Goal: Task Accomplishment & Management: Use online tool/utility

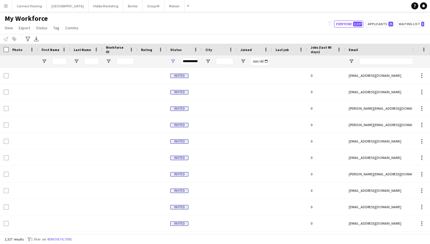
click at [59, 57] on div at bounding box center [59, 61] width 15 height 12
click at [60, 59] on input "First Name Filter Input" at bounding box center [59, 61] width 15 height 7
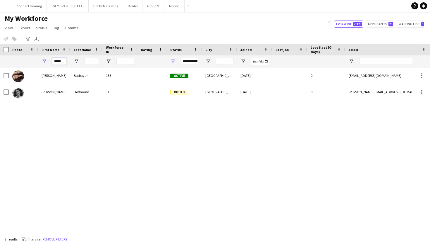
type input "*****"
click at [141, 94] on div at bounding box center [152, 92] width 29 height 16
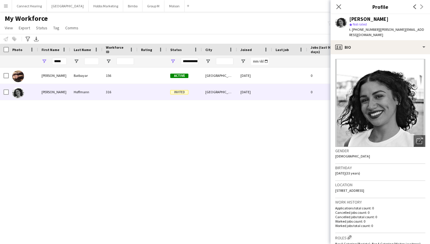
scroll to position [439, 0]
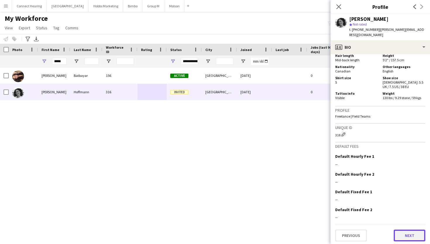
click at [404, 232] on button "Next" at bounding box center [410, 235] width 32 height 12
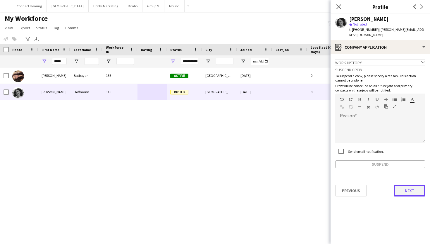
click at [407, 184] on button "Next" at bounding box center [410, 190] width 32 height 12
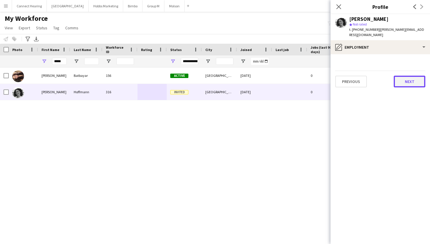
click at [411, 76] on button "Next" at bounding box center [410, 82] width 32 height 12
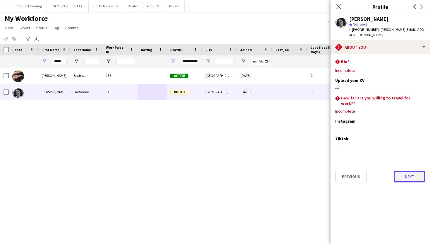
click at [406, 170] on button "Next" at bounding box center [410, 176] width 32 height 12
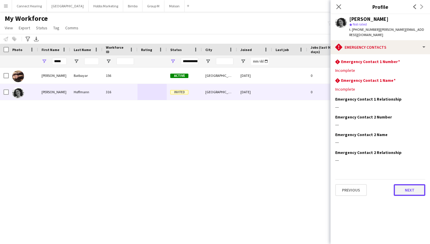
click at [407, 190] on button "Next" at bounding box center [410, 190] width 32 height 12
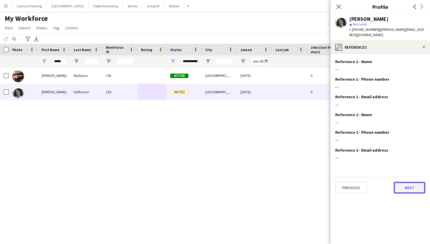
click at [407, 183] on button "Next" at bounding box center [410, 188] width 32 height 12
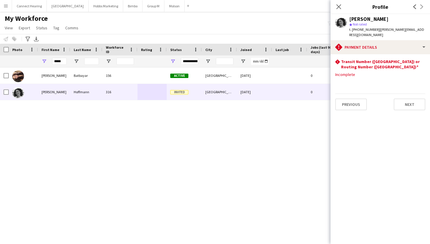
click at [244, 144] on div "Michelle Batbayar 156 Active Montréal 08-19-2025 0 michellebatbayar@gmail.com +…" at bounding box center [206, 150] width 413 height 166
click at [342, 6] on app-icon "Close pop-in" at bounding box center [339, 7] width 8 height 8
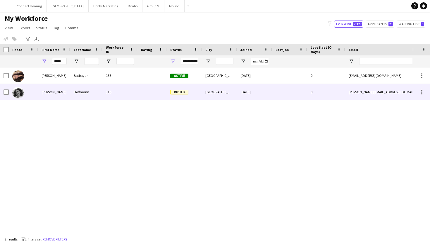
click at [197, 93] on div "Invited" at bounding box center [184, 92] width 35 height 16
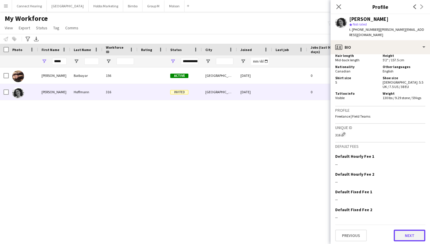
click at [398, 237] on button "Next" at bounding box center [410, 235] width 32 height 12
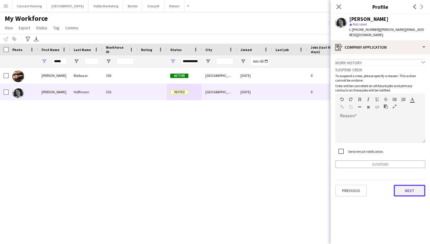
click at [404, 187] on button "Next" at bounding box center [410, 190] width 32 height 12
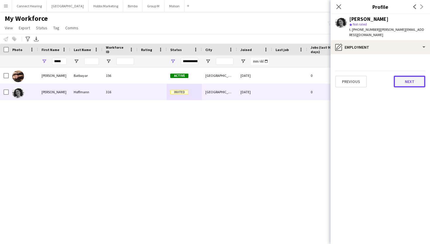
click at [406, 79] on button "Next" at bounding box center [410, 82] width 32 height 12
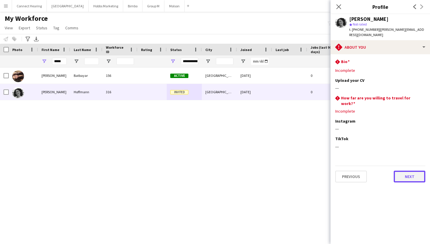
click at [409, 170] on button "Next" at bounding box center [410, 176] width 32 height 12
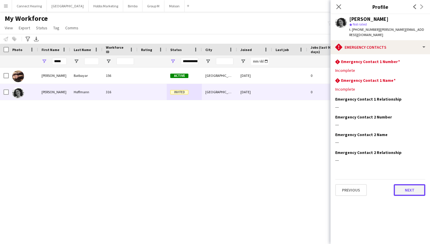
click at [410, 184] on button "Next" at bounding box center [410, 190] width 32 height 12
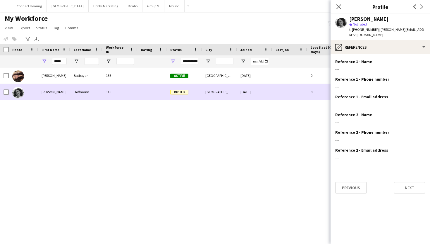
click at [162, 93] on div at bounding box center [152, 92] width 29 height 16
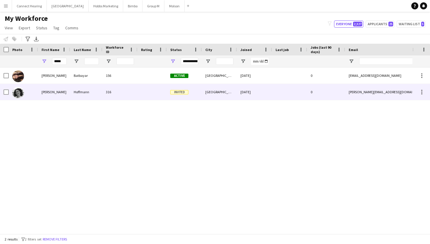
click at [177, 90] on span "Invited" at bounding box center [179, 92] width 18 height 4
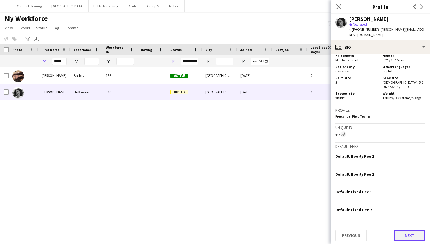
click at [406, 233] on button "Next" at bounding box center [410, 235] width 32 height 12
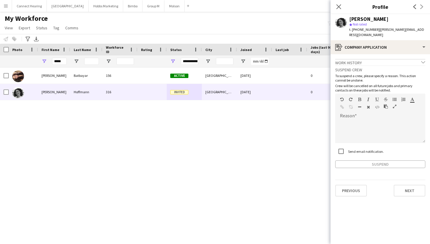
click at [406, 233] on app-crew-profile-application "Work history chevron-down Incomplete Suspend crew To suspend a crew, please spe…" at bounding box center [381, 148] width 100 height 189
click at [405, 186] on button "Next" at bounding box center [410, 190] width 32 height 12
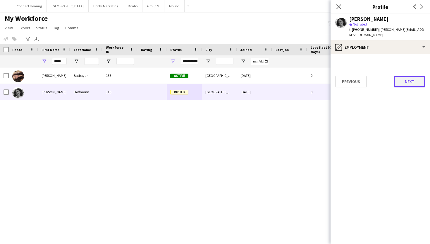
click at [403, 78] on button "Next" at bounding box center [410, 82] width 32 height 12
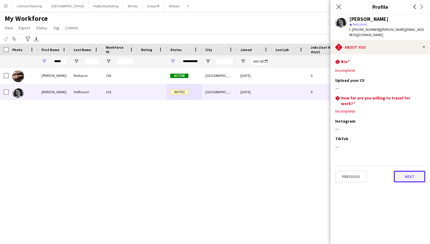
click at [419, 170] on button "Next" at bounding box center [410, 176] width 32 height 12
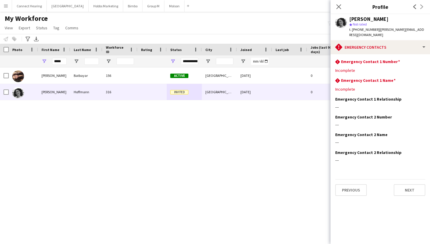
click at [415, 191] on app-section-data-types "rhombus-alert Emergency Contact 1 Number Edit this field Incomplete rhombus-ale…" at bounding box center [381, 148] width 100 height 189
click at [413, 184] on button "Next" at bounding box center [410, 190] width 32 height 12
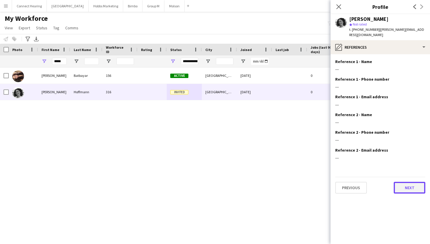
click at [413, 182] on button "Next" at bounding box center [410, 188] width 32 height 12
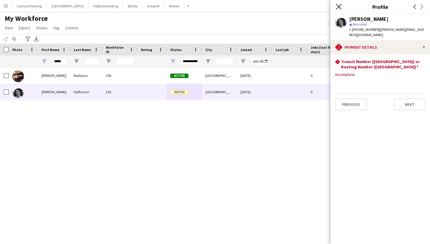
click at [341, 8] on icon "Close pop-in" at bounding box center [339, 7] width 6 height 6
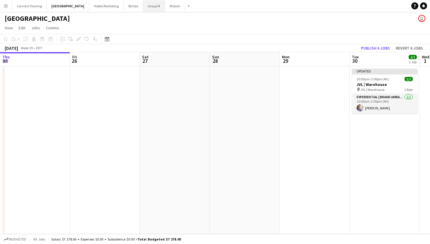
scroll to position [0, 145]
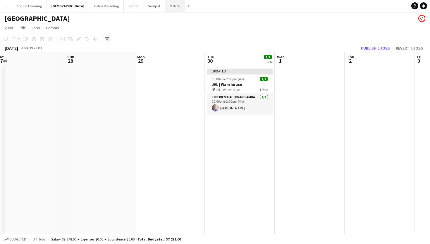
click at [165, 7] on button "Molson Close" at bounding box center [175, 5] width 20 height 11
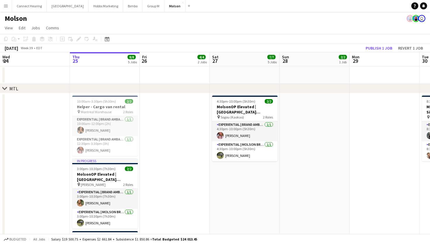
click at [4, 90] on icon "chevron-right" at bounding box center [4, 88] width 5 height 5
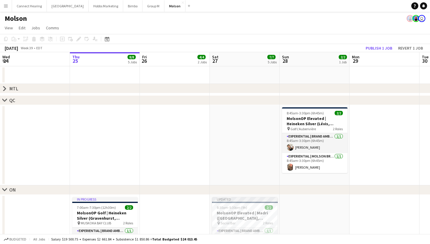
click at [6, 101] on icon "chevron-right" at bounding box center [4, 100] width 5 height 5
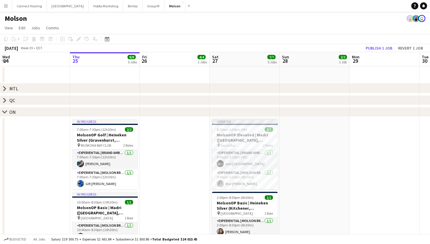
click at [6, 114] on div "chevron-right ON" at bounding box center [215, 111] width 430 height 9
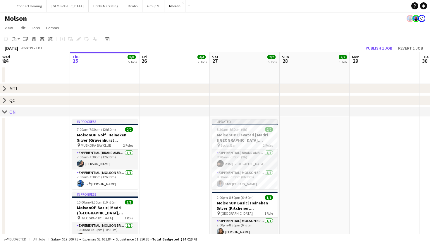
click at [4, 110] on icon "chevron-right" at bounding box center [4, 111] width 5 height 5
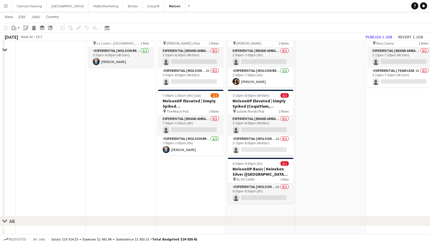
scroll to position [0, 232]
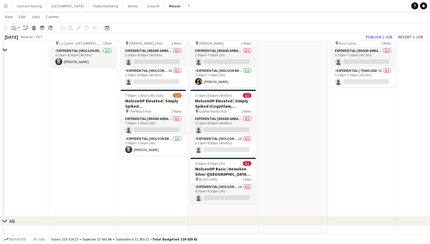
click at [325, 140] on app-date-cell at bounding box center [293, 117] width 70 height 197
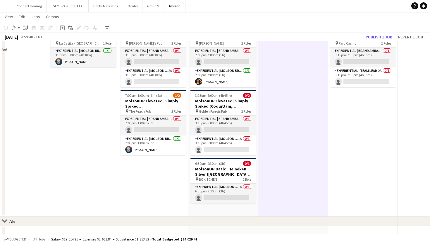
scroll to position [90, 0]
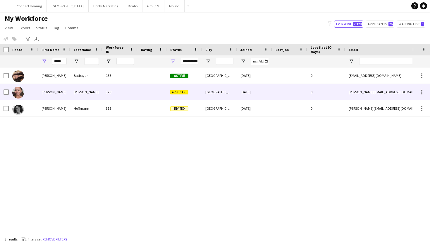
click at [80, 91] on div "Escalante" at bounding box center [86, 92] width 32 height 16
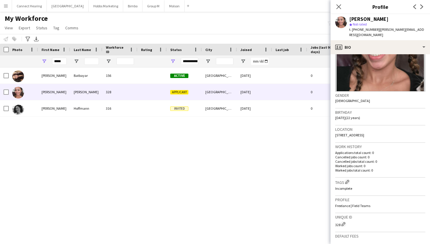
scroll to position [142, 0]
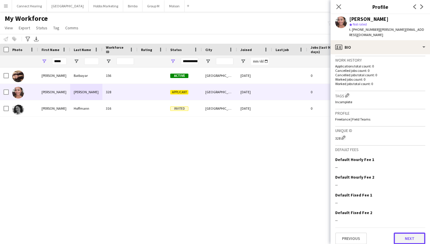
click at [410, 233] on button "Next" at bounding box center [410, 238] width 32 height 12
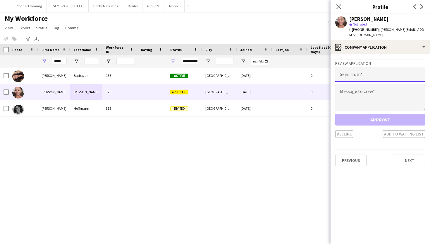
click at [376, 68] on input "email" at bounding box center [381, 74] width 90 height 15
type input "*"
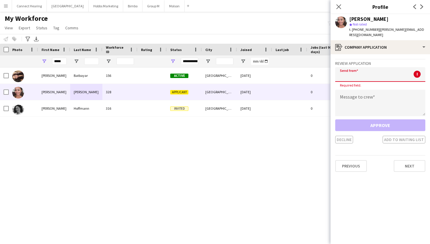
type input "*"
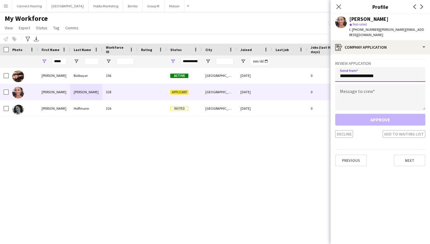
type input "**********"
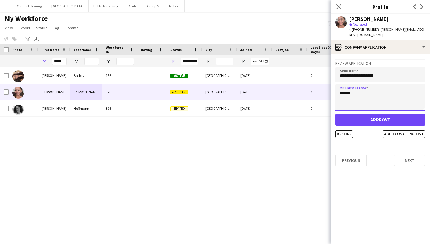
type textarea "*******"
type textarea "**********"
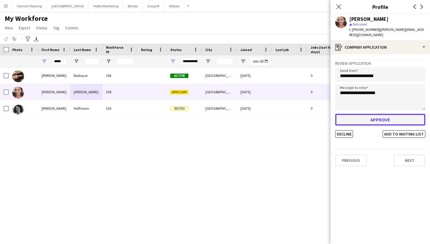
click at [387, 114] on button "Approve" at bounding box center [381, 120] width 90 height 12
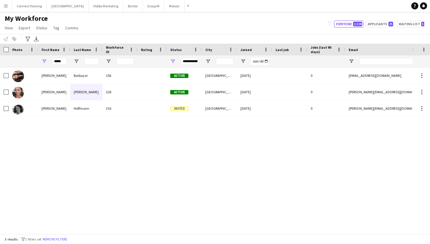
click at [179, 163] on div "Michelle Batbayar 156 Active Montréal 08-19-2025 0 michellebatbayar@gmail.com +…" at bounding box center [206, 150] width 413 height 166
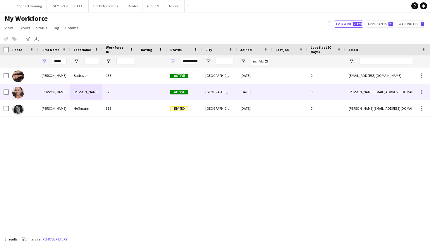
click at [142, 92] on div at bounding box center [152, 92] width 29 height 16
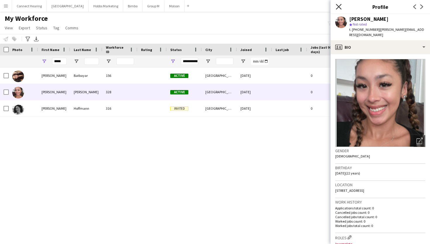
click at [340, 4] on icon "Close pop-in" at bounding box center [339, 7] width 6 height 6
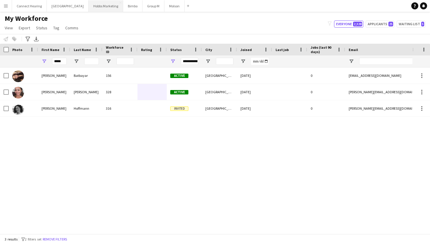
click at [91, 7] on button "Hobbs Marketing Close" at bounding box center [106, 5] width 35 height 11
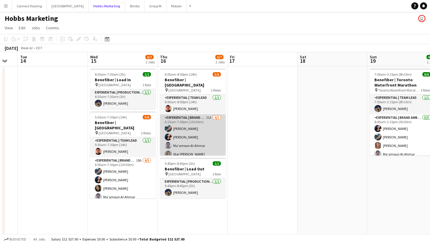
scroll to position [8, 0]
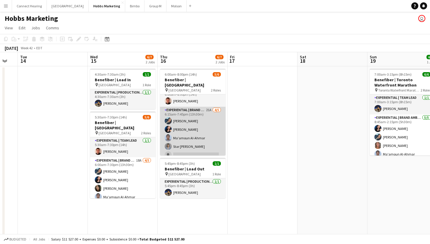
click at [201, 148] on app-card-role "Experiential | Brand Ambassador 21A 4/5 6:15am-7:45pm (13h30m) Shubhanshi Sood …" at bounding box center [193, 134] width 66 height 54
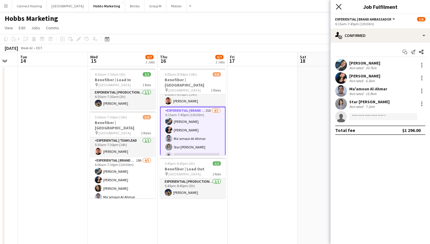
click at [341, 4] on icon "Close pop-in" at bounding box center [339, 7] width 6 height 6
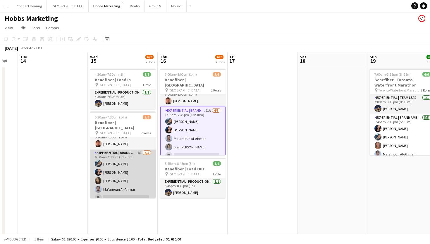
click at [125, 191] on app-card-role "Experiential | Brand Ambassador 18A 4/5 6:00am-7:30pm (13h30m) Shubhanshi Sood …" at bounding box center [123, 176] width 66 height 54
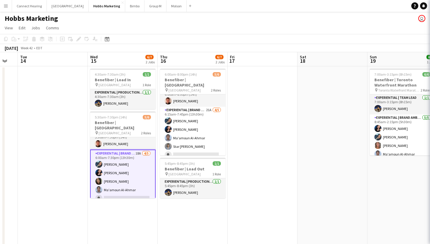
scroll to position [0, 262]
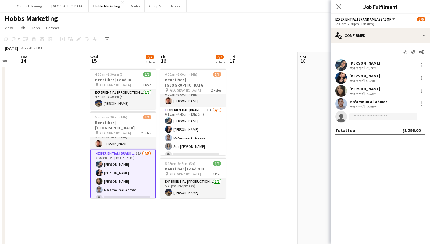
click at [371, 116] on input at bounding box center [384, 116] width 68 height 7
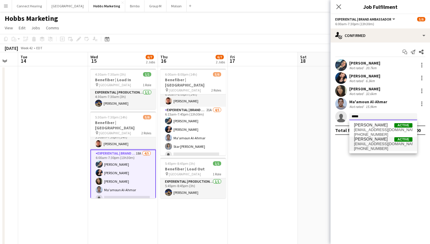
type input "*****"
click at [369, 143] on span "ahmedels2002@gmail.com" at bounding box center [383, 143] width 59 height 5
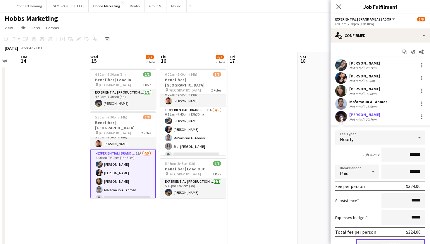
click at [377, 241] on button "Confirm" at bounding box center [390, 245] width 69 height 12
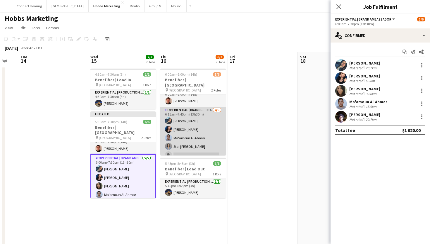
click at [188, 139] on app-card-role "Experiential | Brand Ambassador 21A 4/5 6:15am-7:45pm (13h30m) Shubhanshi Sood …" at bounding box center [193, 134] width 66 height 54
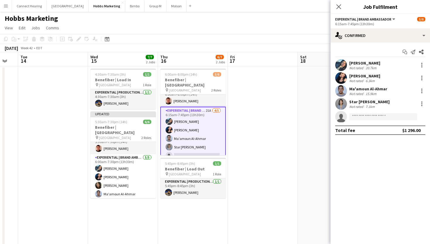
click at [194, 149] on app-card-role "Experiential | Brand Ambassador 21A 4/5 6:15am-7:45pm (13h30m) Shubhanshi Sood …" at bounding box center [193, 134] width 66 height 55
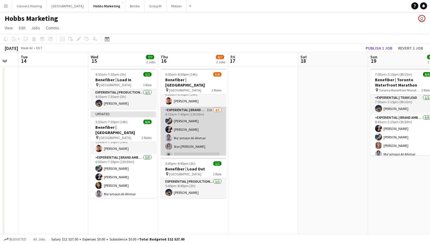
click at [208, 130] on app-card-role "Experiential | Brand Ambassador 21A 4/5 6:15am-7:45pm (13h30m) Shubhanshi Sood …" at bounding box center [194, 134] width 66 height 54
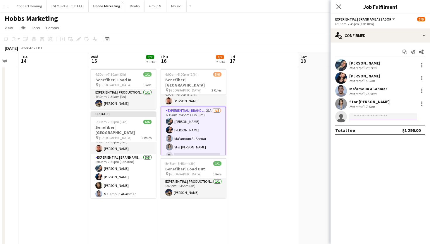
click at [374, 115] on input at bounding box center [384, 116] width 68 height 7
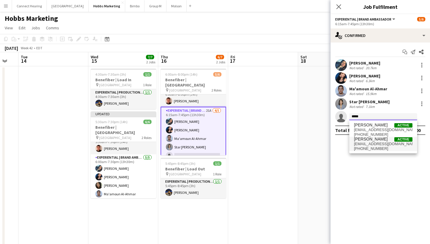
type input "*****"
click at [374, 146] on span "+14372277848" at bounding box center [383, 148] width 59 height 5
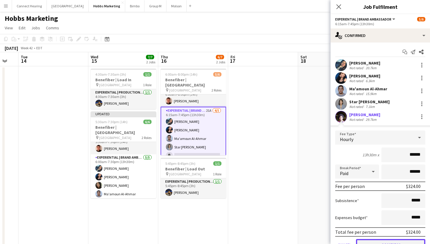
click at [375, 240] on button "Confirm" at bounding box center [390, 245] width 69 height 12
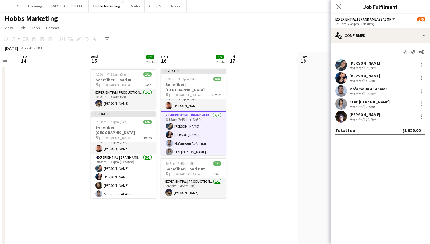
click at [251, 173] on app-date-cell at bounding box center [263, 161] width 70 height 190
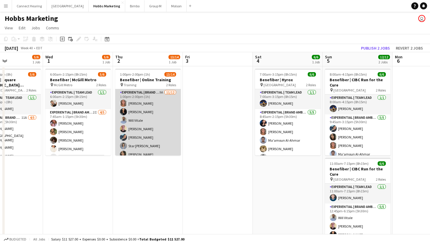
scroll to position [76, 0]
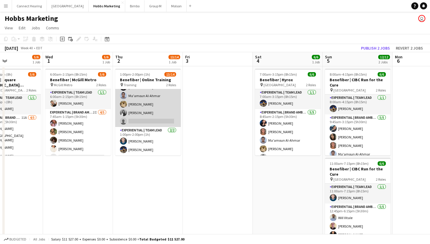
click at [150, 121] on app-card-role "Experiential | Brand Ambassador 9A 11/12 1:00pm-2:00pm (1h) Danielle Hreljac Yv…" at bounding box center [148, 69] width 66 height 113
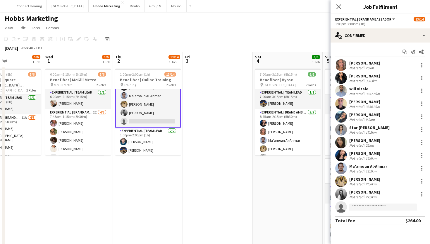
scroll to position [22, 0]
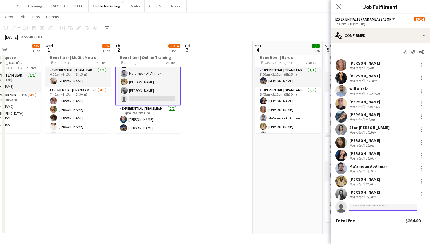
click at [369, 205] on input at bounding box center [384, 206] width 68 height 7
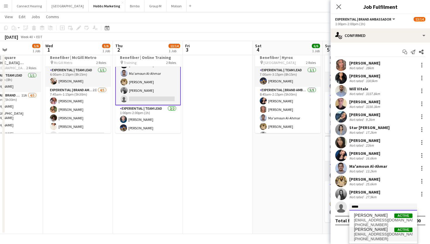
type input "*****"
click at [371, 235] on span "ahmedels2002@gmail.com" at bounding box center [383, 234] width 59 height 5
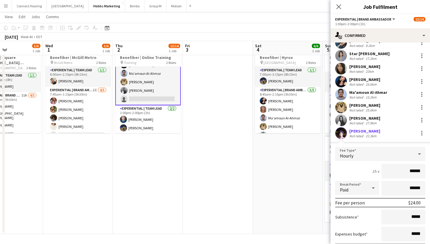
scroll to position [119, 0]
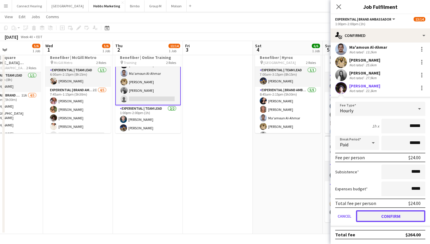
click at [366, 213] on button "Confirm" at bounding box center [390, 216] width 69 height 12
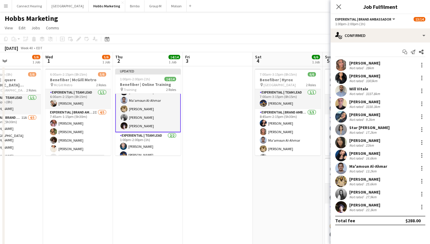
scroll to position [22, 0]
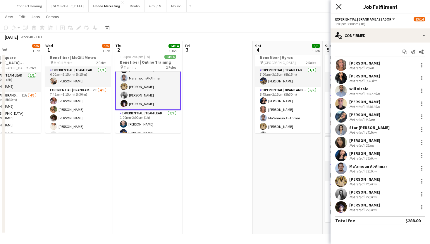
click at [339, 6] on icon "Close pop-in" at bounding box center [339, 7] width 6 height 6
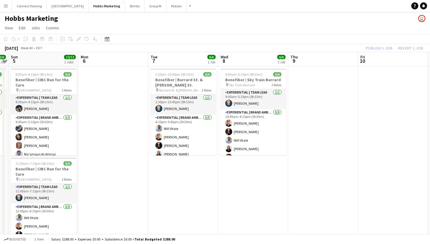
scroll to position [0, 205]
